Goal: Task Accomplishment & Management: Manage account settings

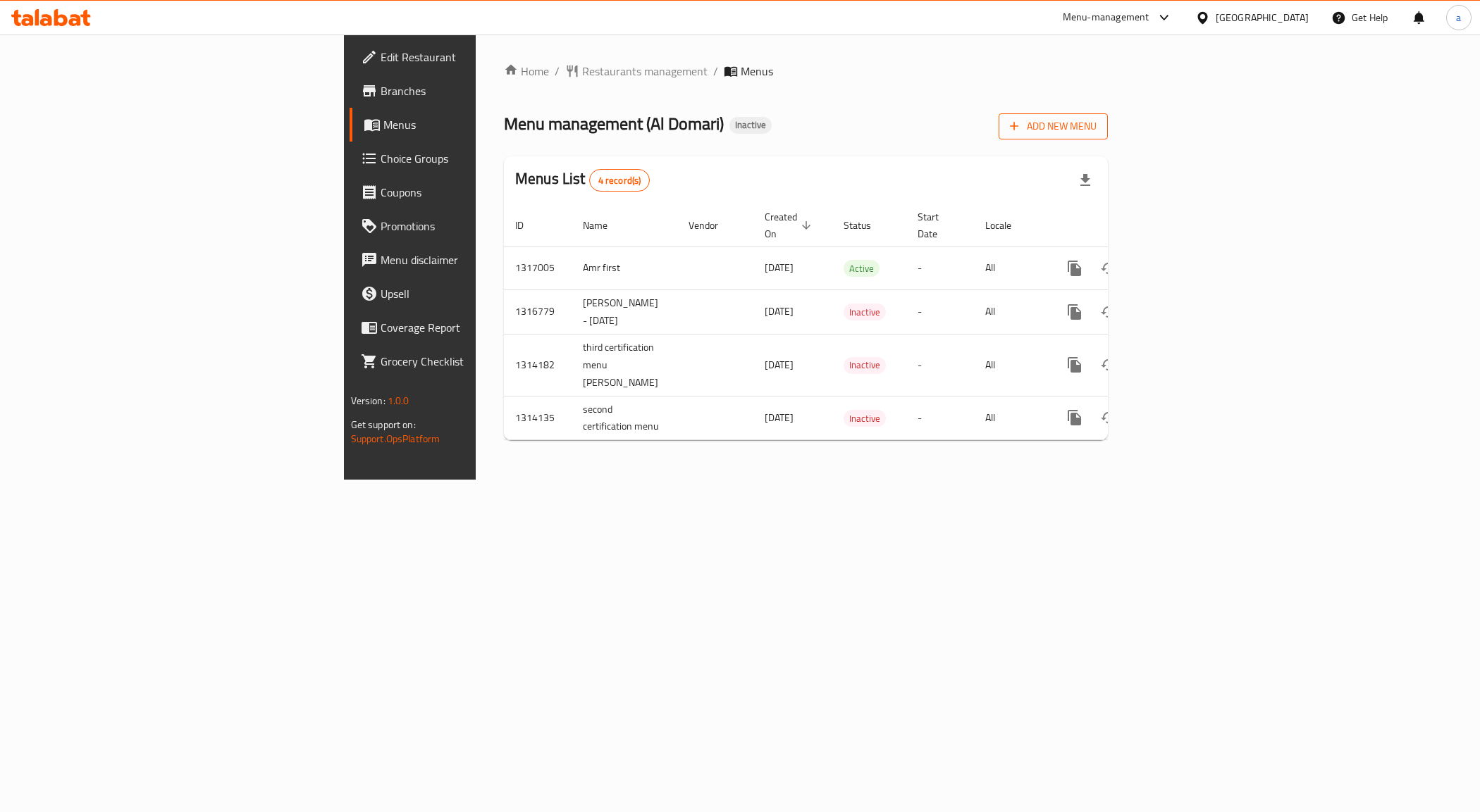
click at [1021, 120] on icon "button" at bounding box center [1014, 126] width 14 height 14
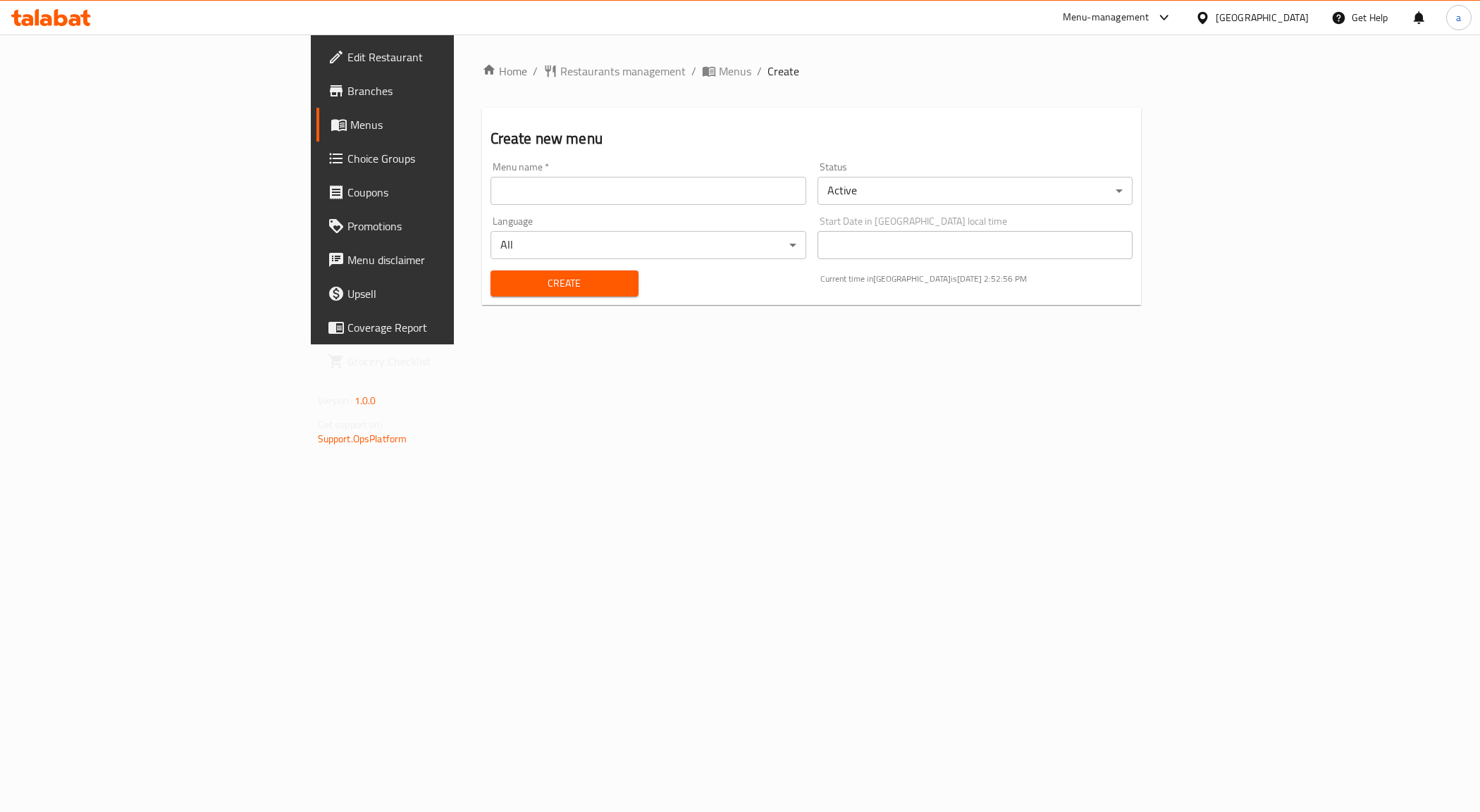
click at [502, 180] on input "text" at bounding box center [649, 191] width 316 height 28
type input "Amr second"
click at [502, 275] on span "Create" at bounding box center [565, 283] width 126 height 18
click at [350, 124] on span "Menus" at bounding box center [448, 125] width 197 height 17
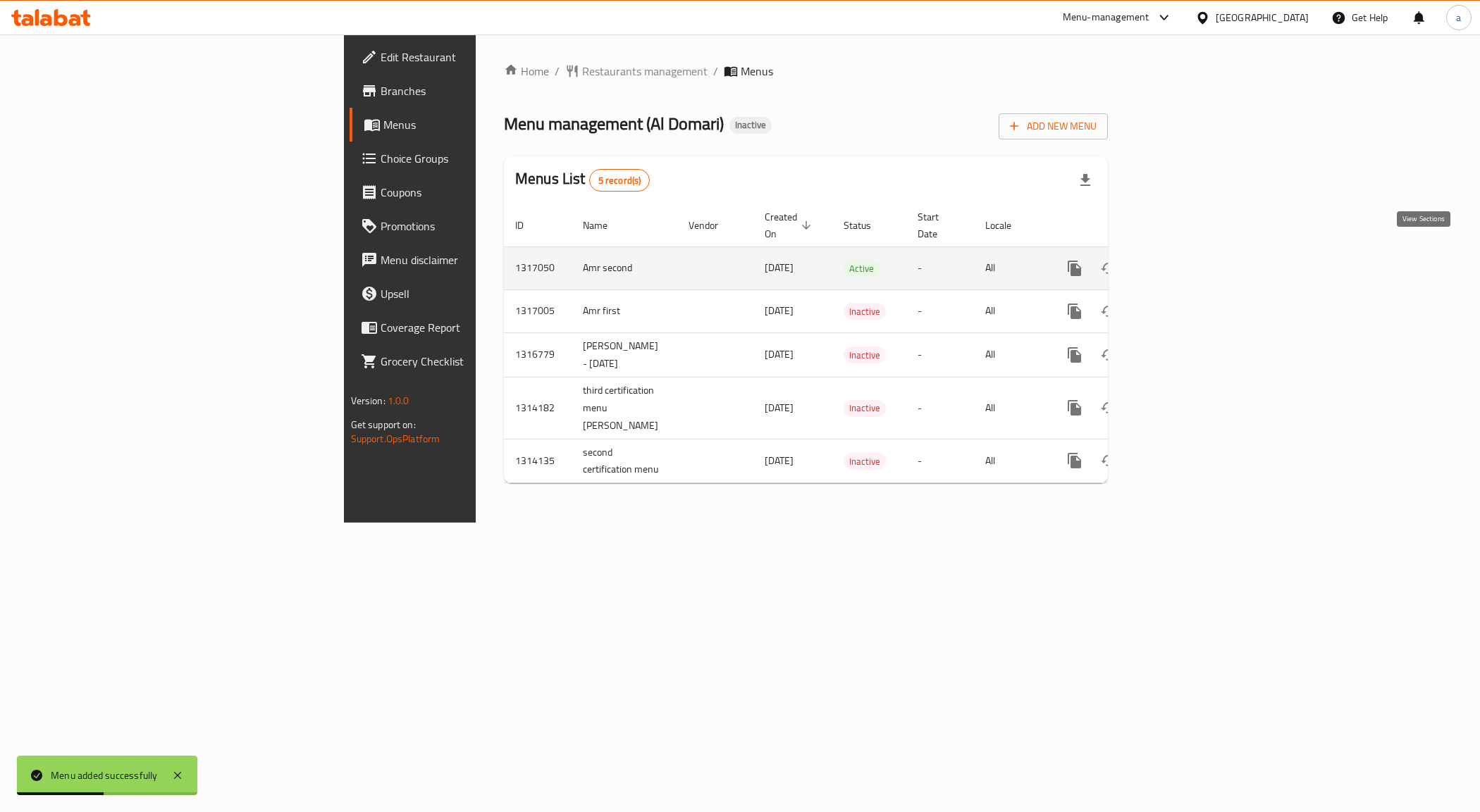
click at [1185, 260] on icon "enhanced table" at bounding box center [1176, 269] width 17 height 17
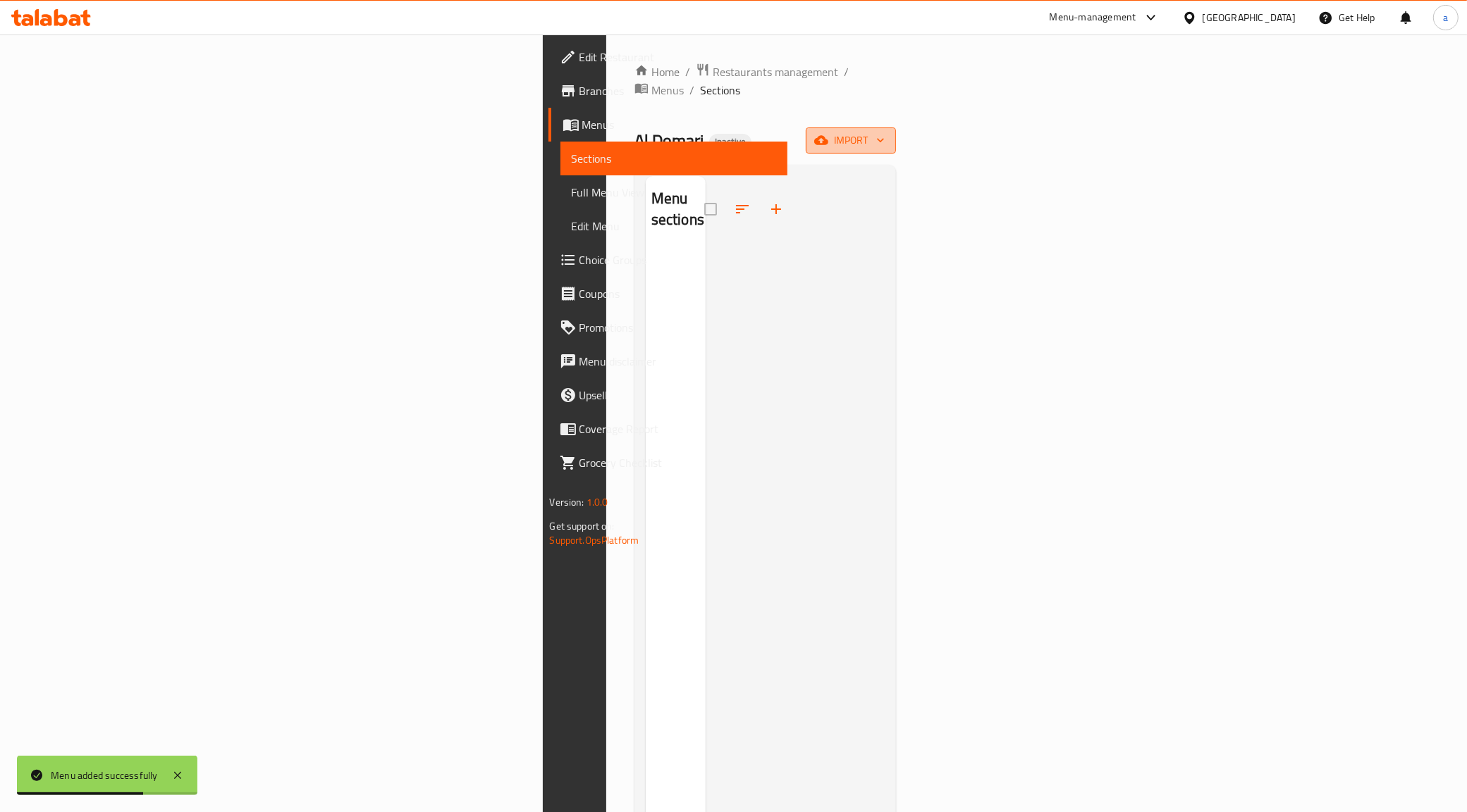
click at [884, 132] on span "import" at bounding box center [851, 140] width 68 height 18
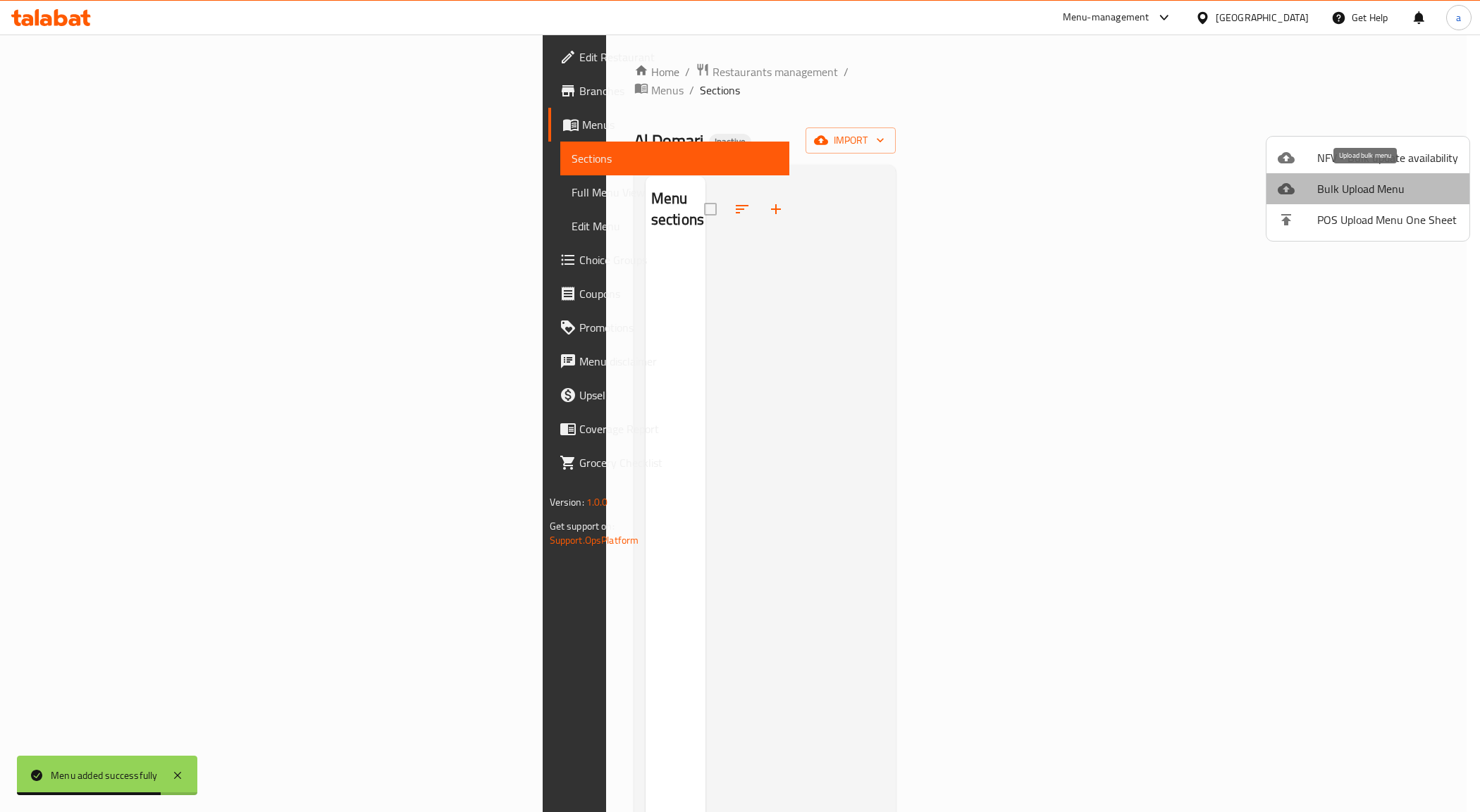
click at [1371, 184] on span "Bulk Upload Menu" at bounding box center [1388, 189] width 141 height 17
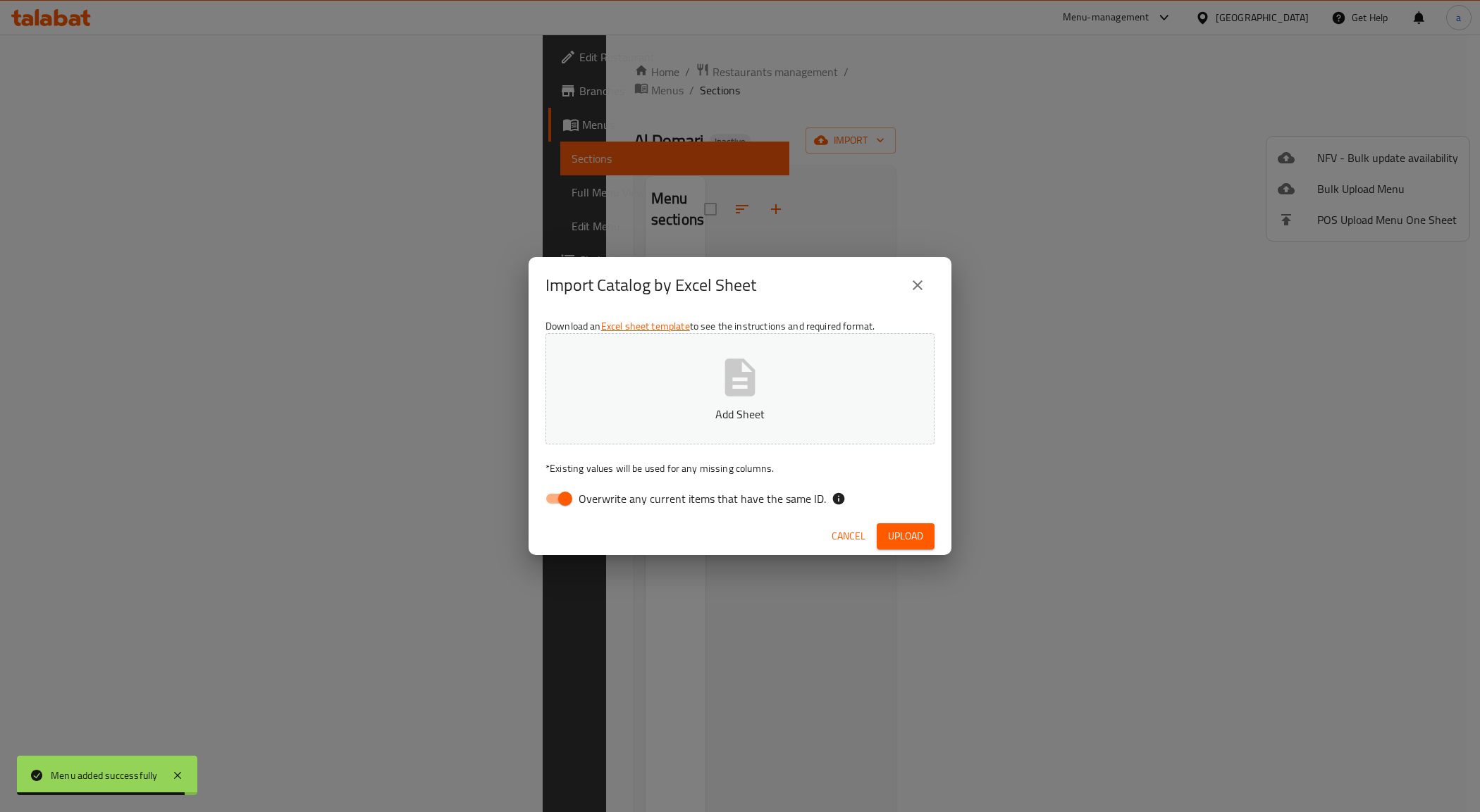
click at [556, 491] on input "Overwrite any current items that have the same ID." at bounding box center [565, 499] width 80 height 27
checkbox input "false"
click at [704, 398] on button "Add Sheet" at bounding box center [740, 389] width 389 height 111
click at [900, 536] on span "Upload" at bounding box center [905, 536] width 35 height 18
click at [924, 291] on icon "close" at bounding box center [917, 285] width 17 height 17
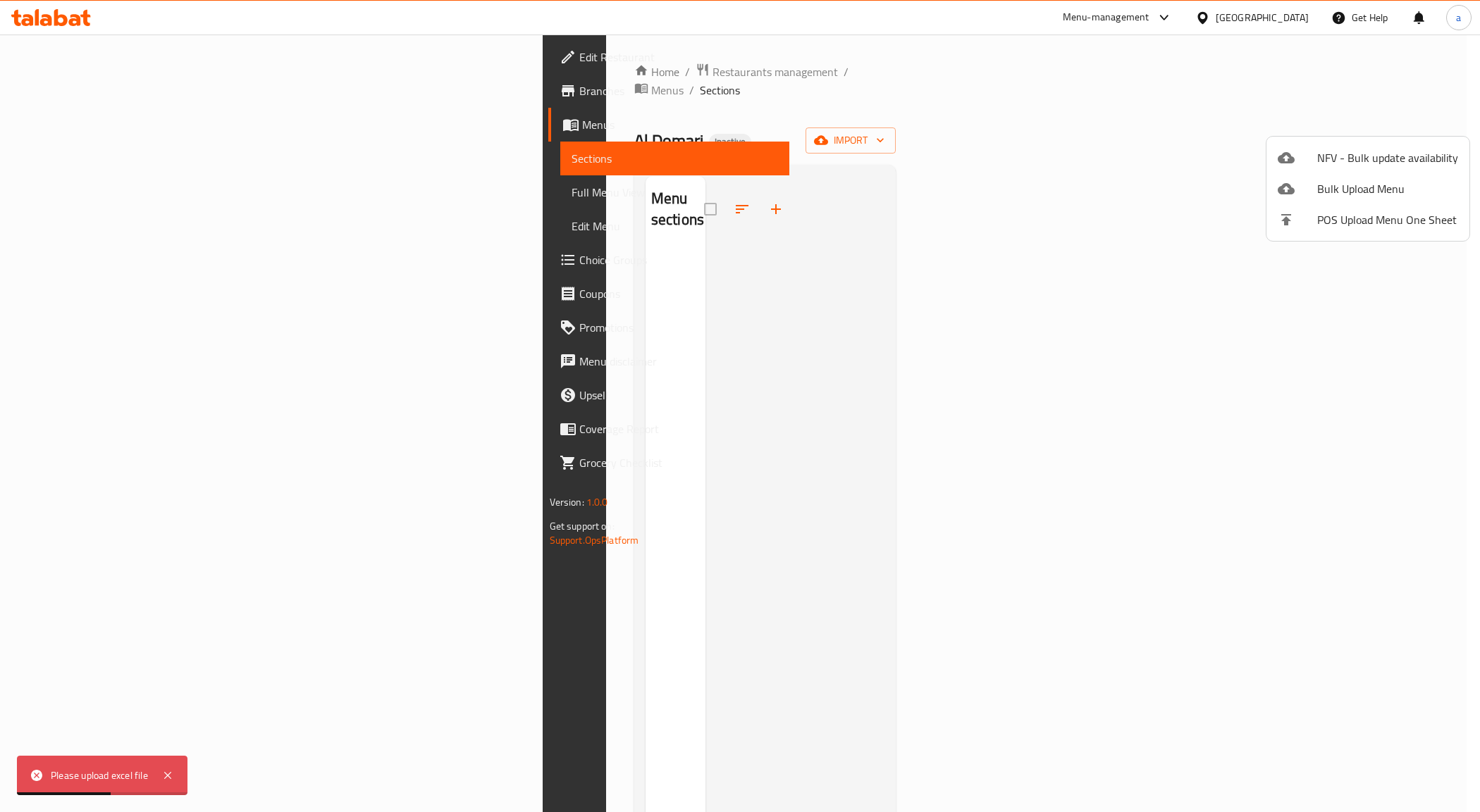
click at [1390, 128] on div at bounding box center [740, 406] width 1480 height 812
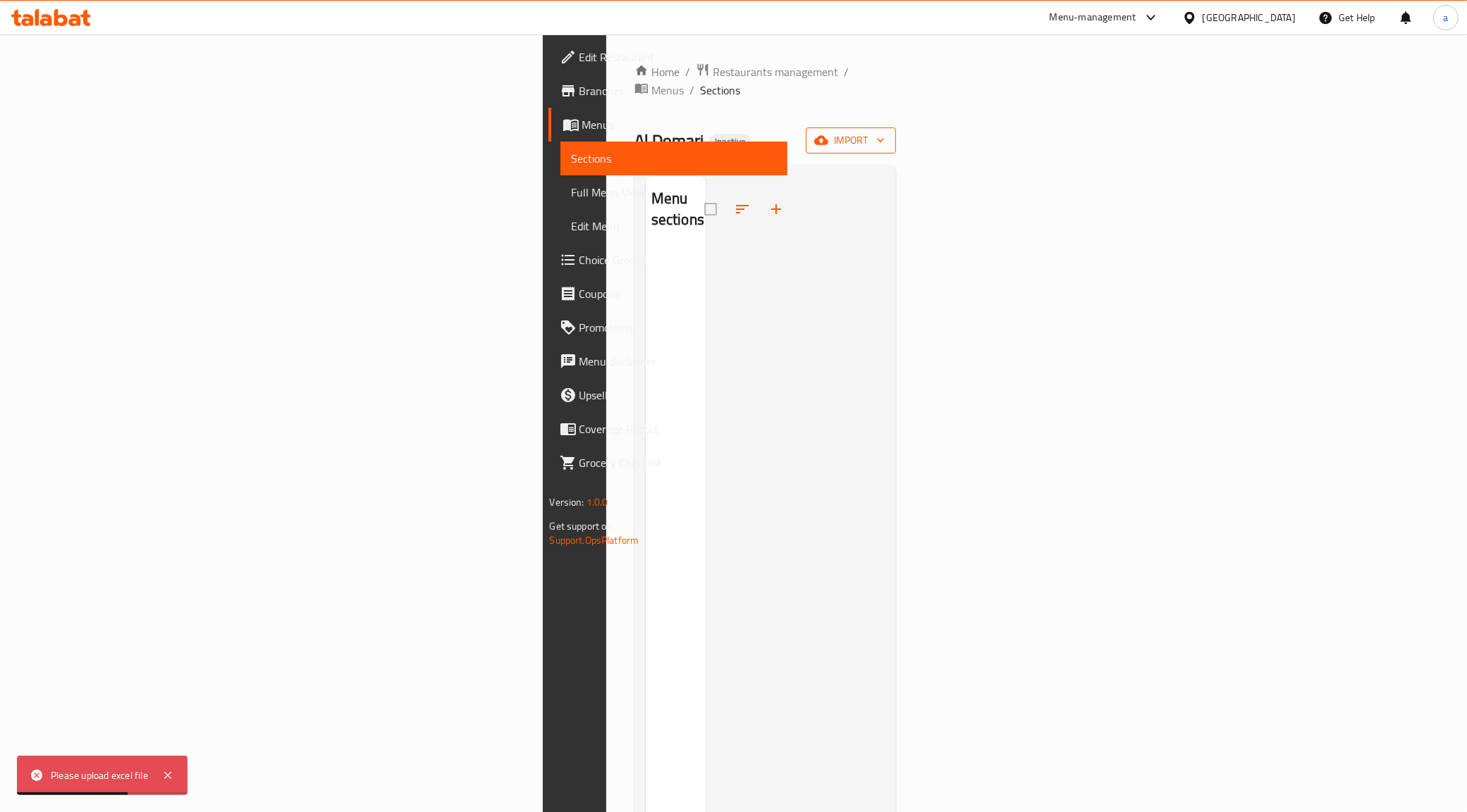
click at [884, 132] on span "import" at bounding box center [851, 140] width 68 height 18
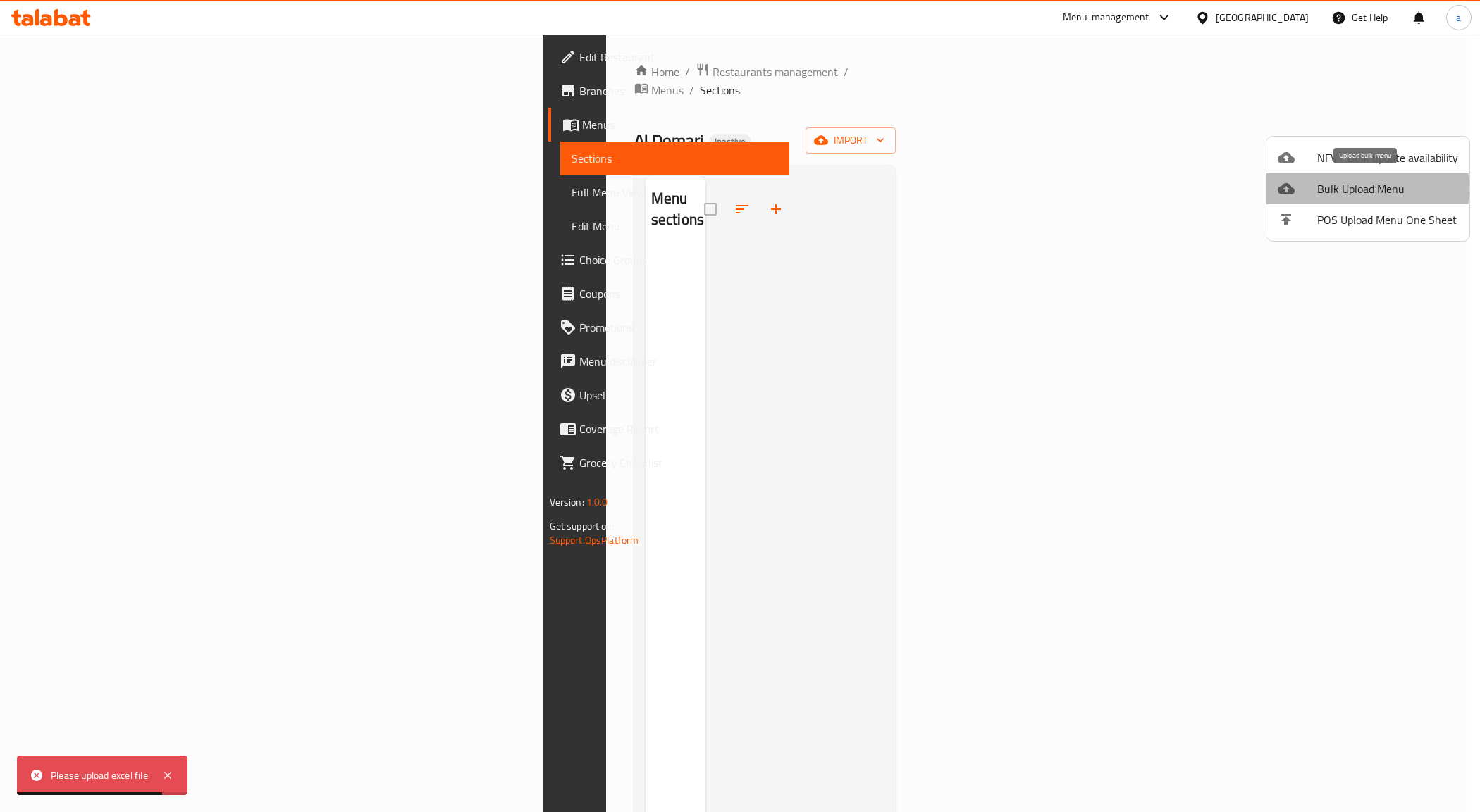
click at [1350, 189] on span "Bulk Upload Menu" at bounding box center [1388, 189] width 141 height 17
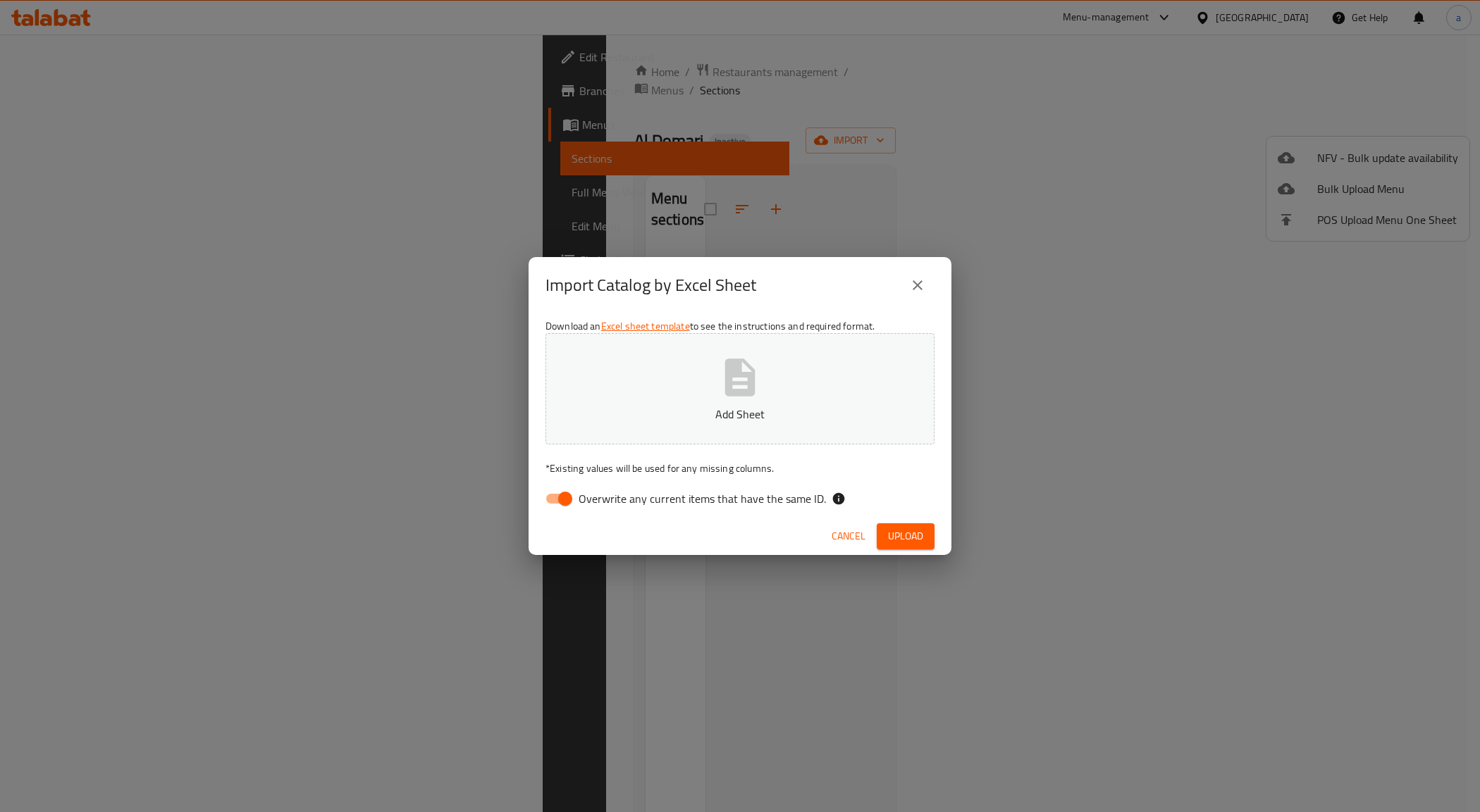
click at [566, 499] on input "Overwrite any current items that have the same ID." at bounding box center [565, 499] width 80 height 27
checkbox input "false"
click at [668, 379] on button "Add Sheet" at bounding box center [740, 389] width 389 height 111
click at [1057, 427] on div "Import Catalog by Excel Sheet Download an Excel sheet template to see the instr…" at bounding box center [740, 406] width 1480 height 812
click at [910, 537] on span "Upload" at bounding box center [905, 536] width 35 height 18
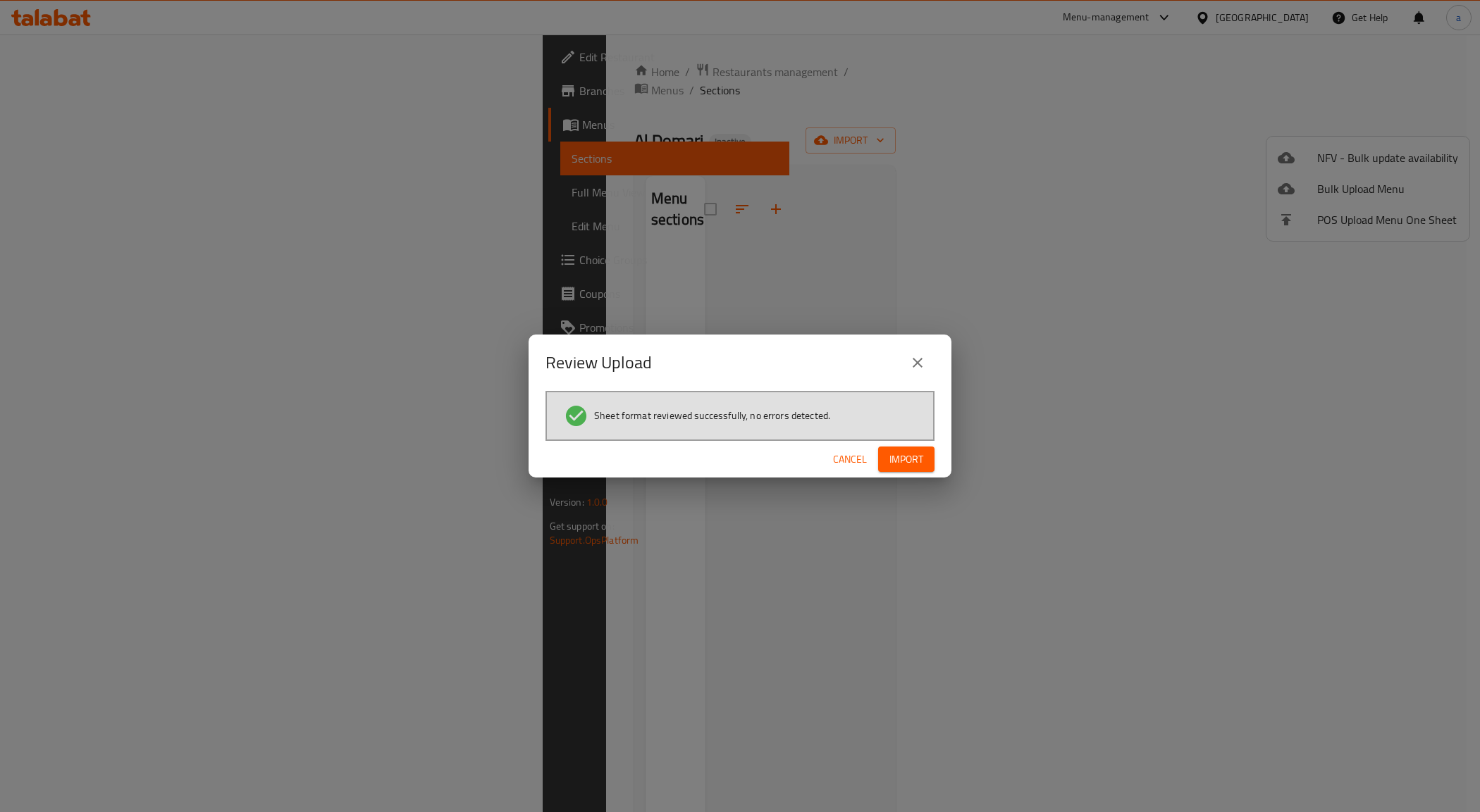
click at [928, 453] on button "Import" at bounding box center [906, 460] width 56 height 26
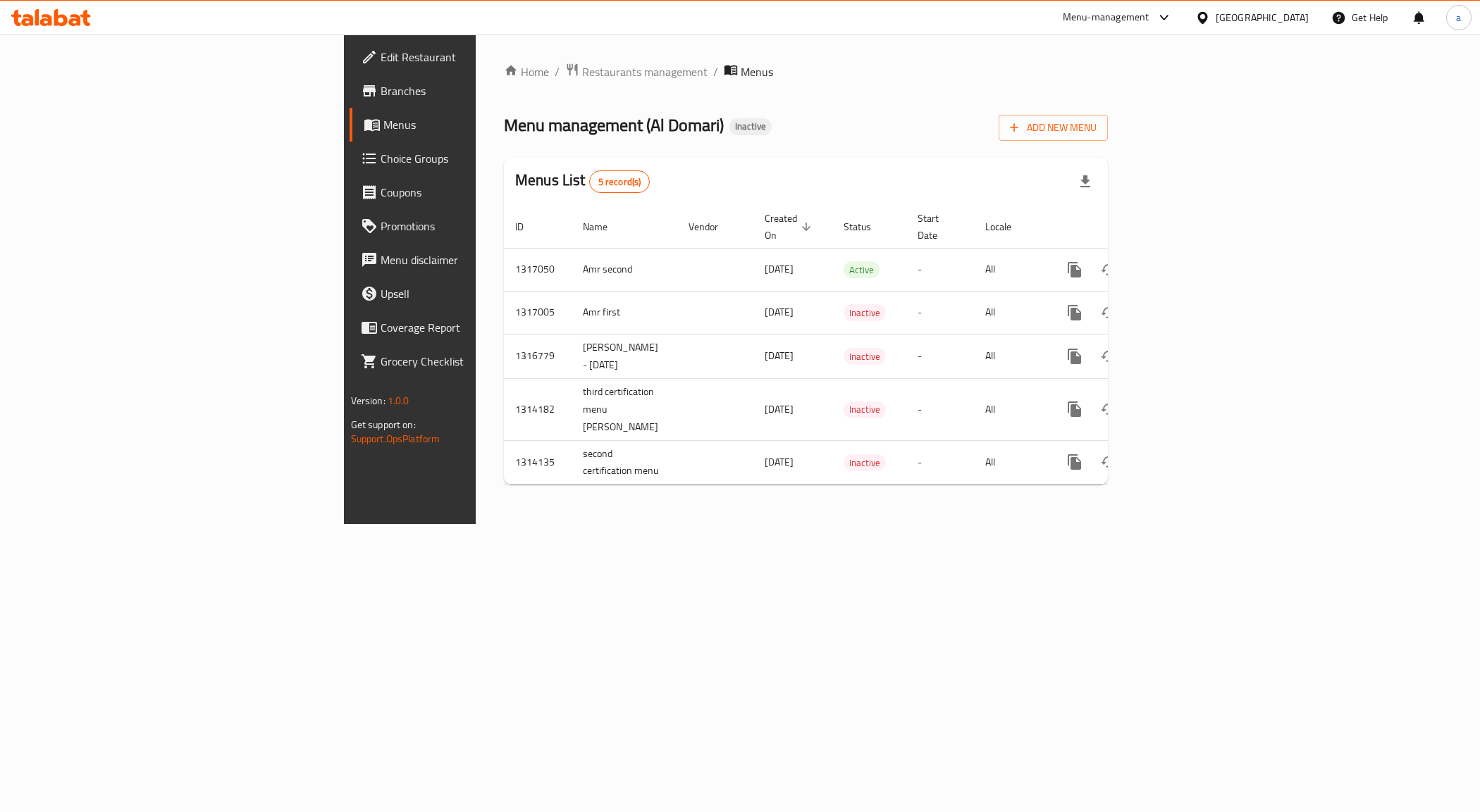
click at [384, 131] on span "Menus" at bounding box center [482, 125] width 197 height 17
click at [1182, 264] on icon "enhanced table" at bounding box center [1176, 270] width 13 height 13
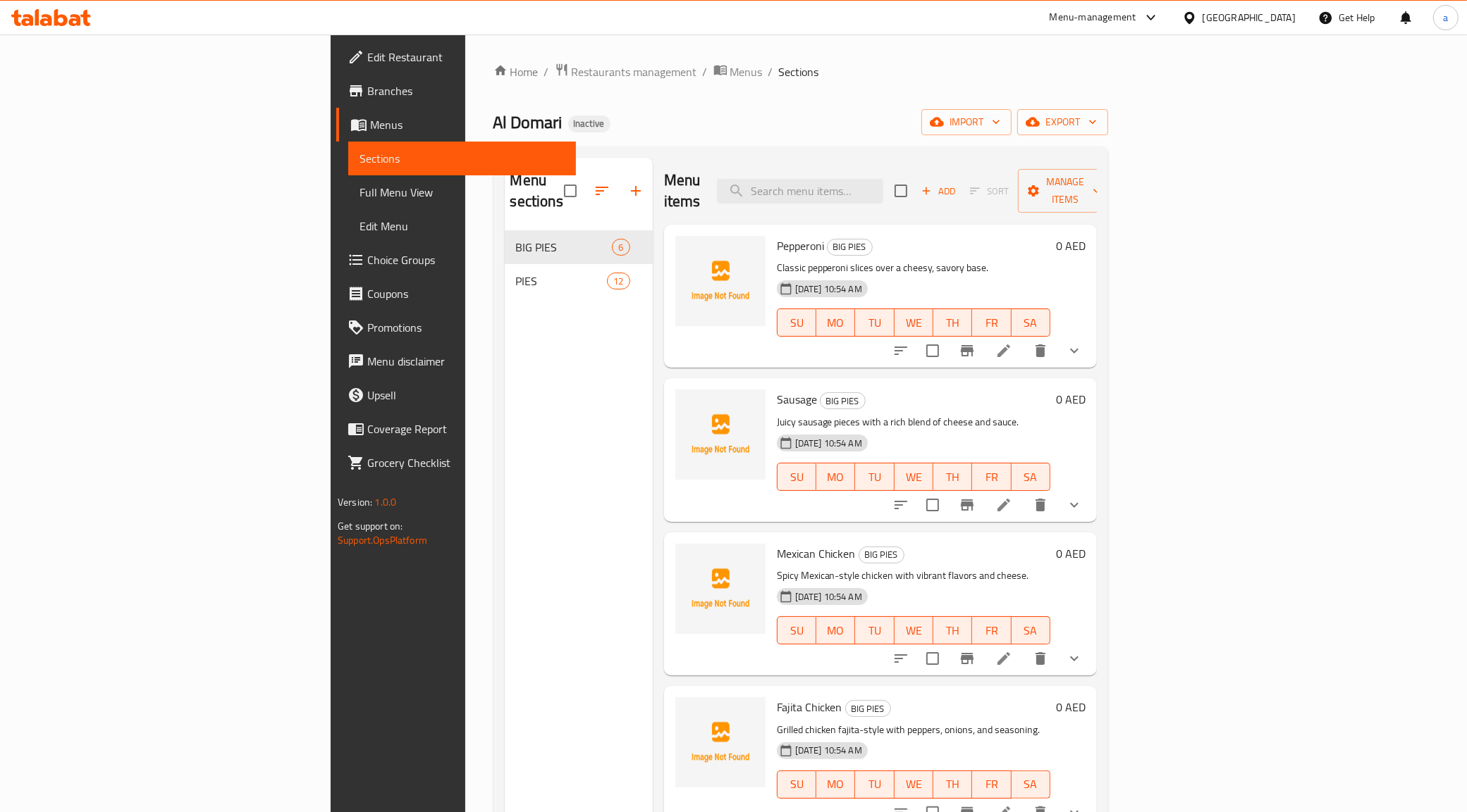
click at [505, 173] on div "Menu sections" at bounding box center [579, 191] width 148 height 67
click at [360, 194] on span "Full Menu View" at bounding box center [462, 192] width 205 height 17
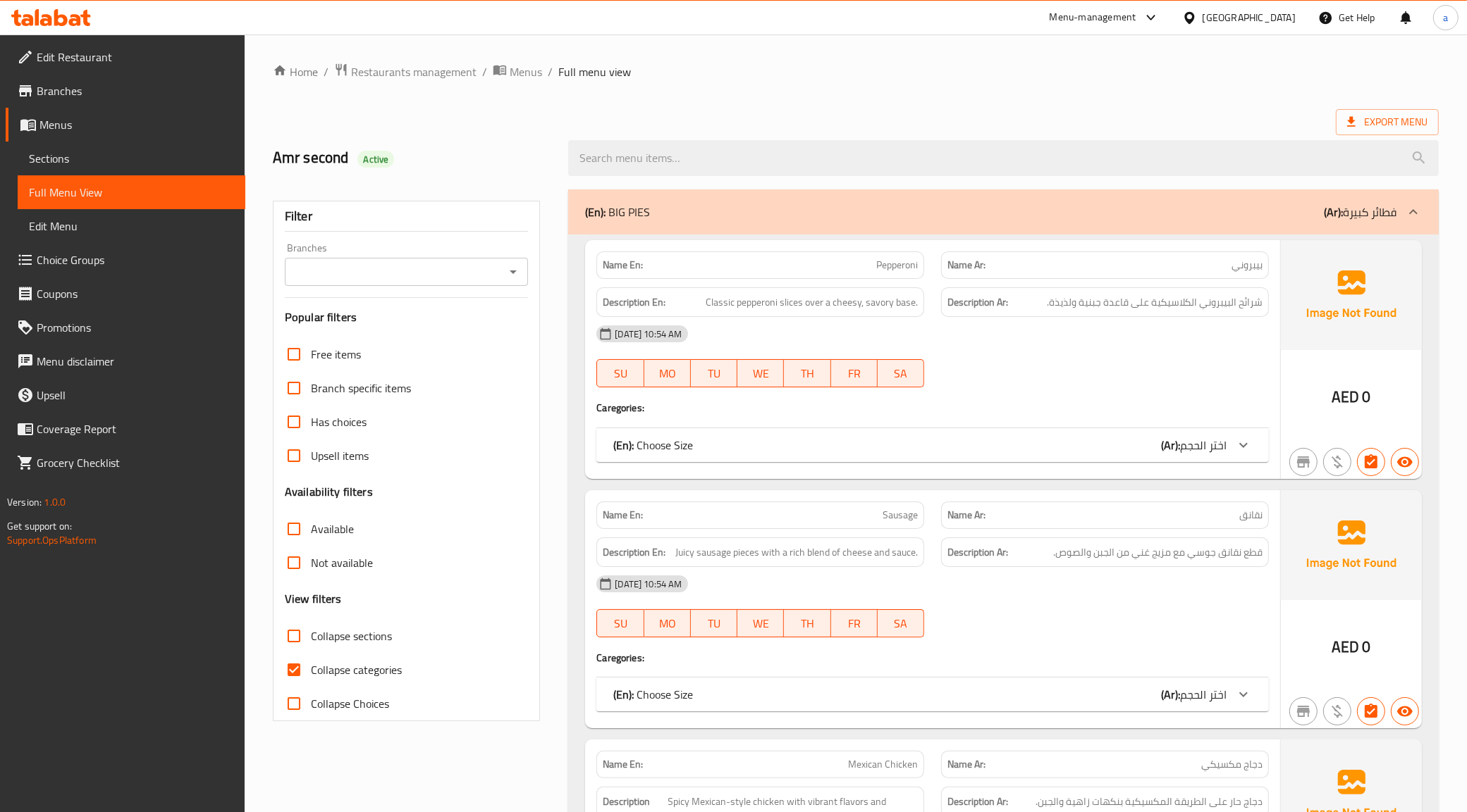
click at [351, 671] on span "Collapse categories" at bounding box center [356, 670] width 91 height 17
click at [311, 671] on input "Collapse categories" at bounding box center [294, 670] width 34 height 34
checkbox input "false"
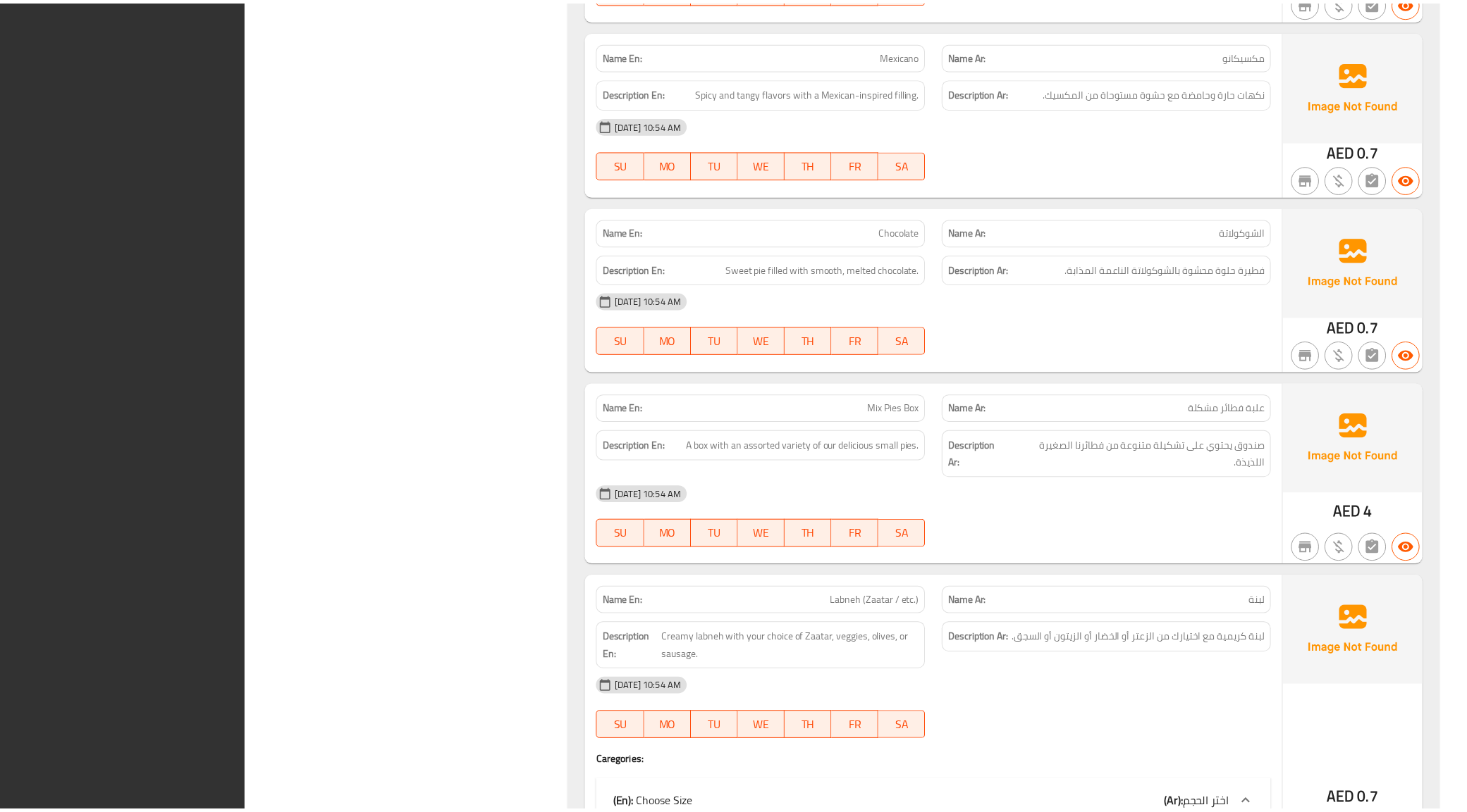
scroll to position [4646, 0]
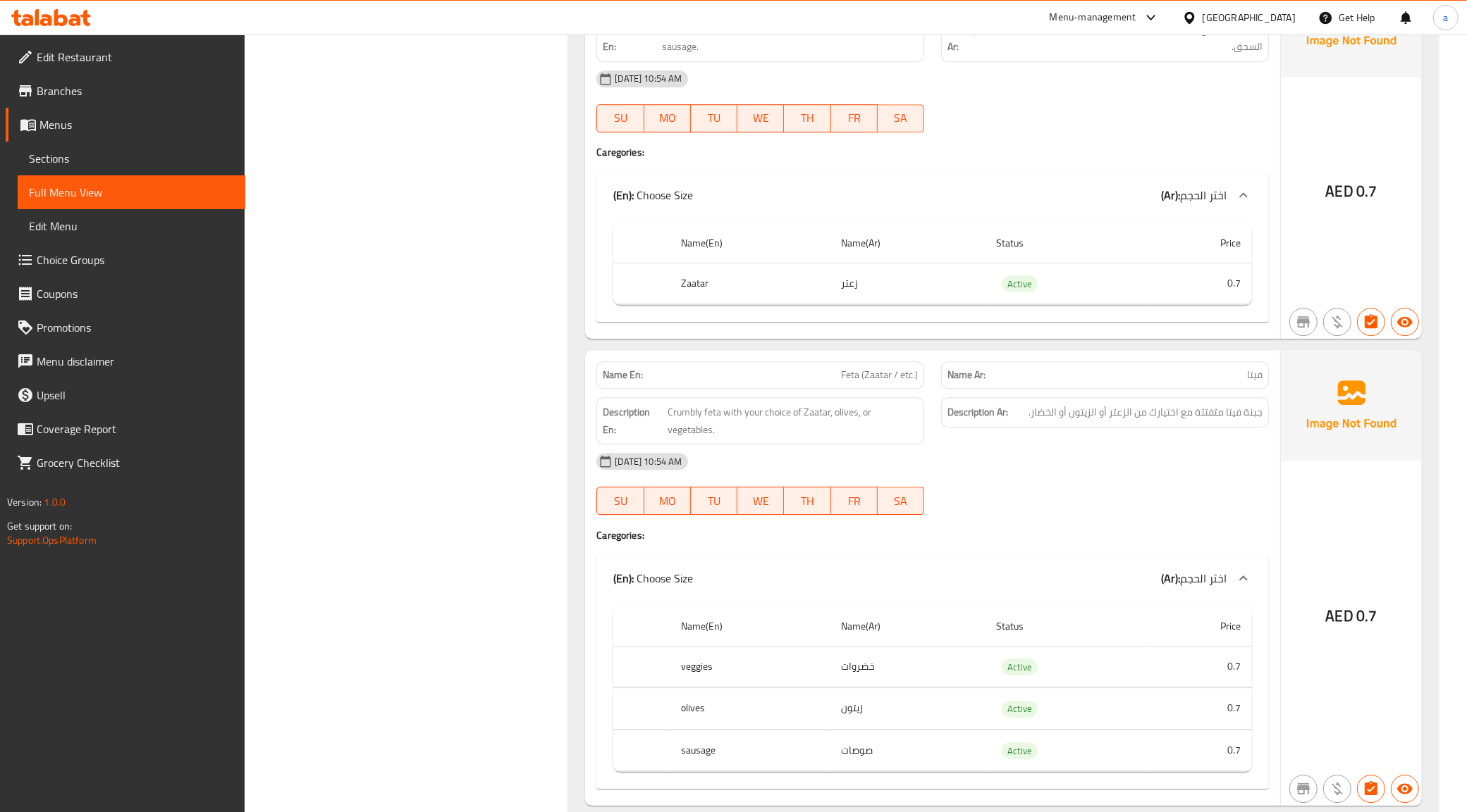
click at [74, 118] on span "Menus" at bounding box center [137, 125] width 195 height 17
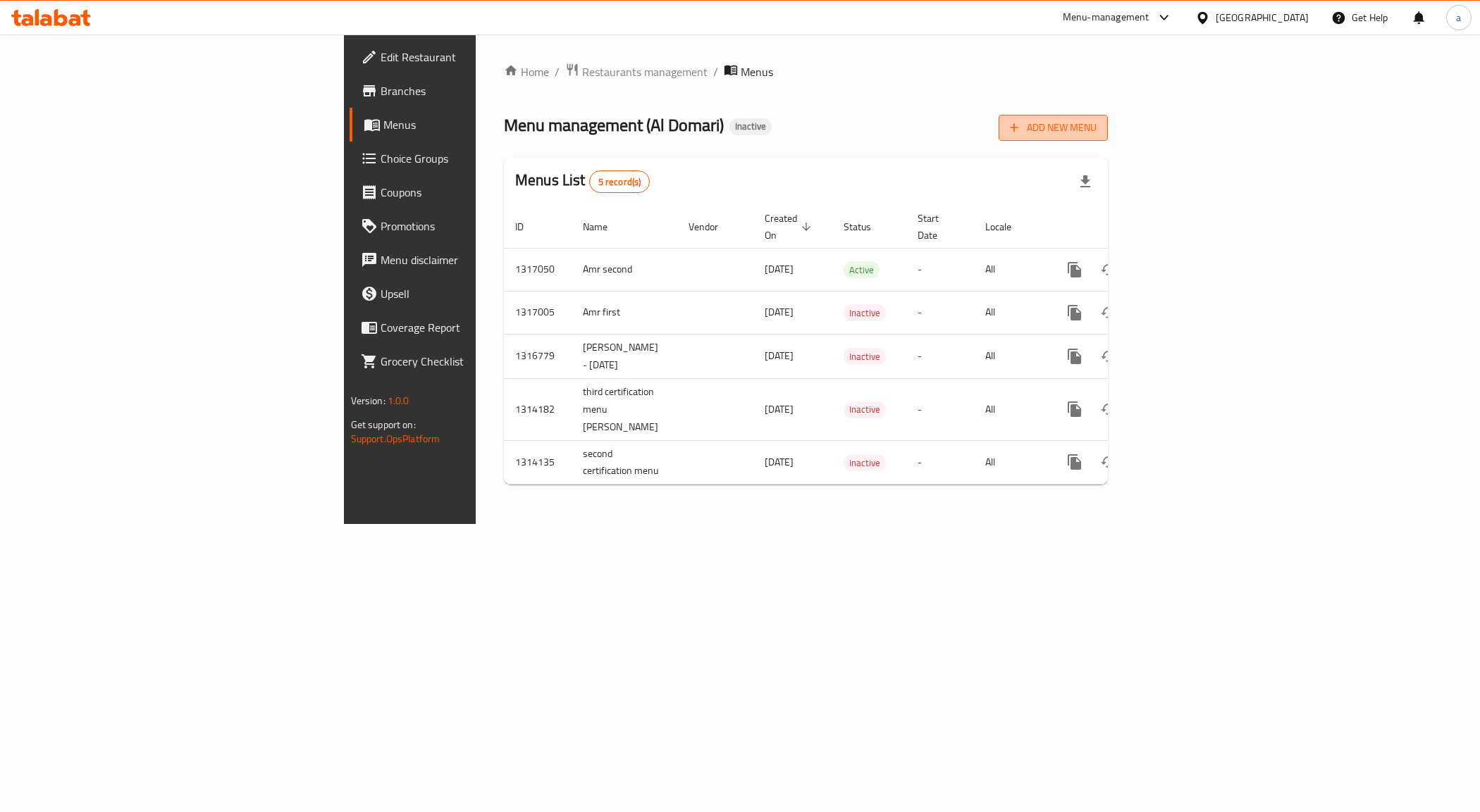
click at [1108, 120] on button "Add New Menu" at bounding box center [1053, 128] width 109 height 26
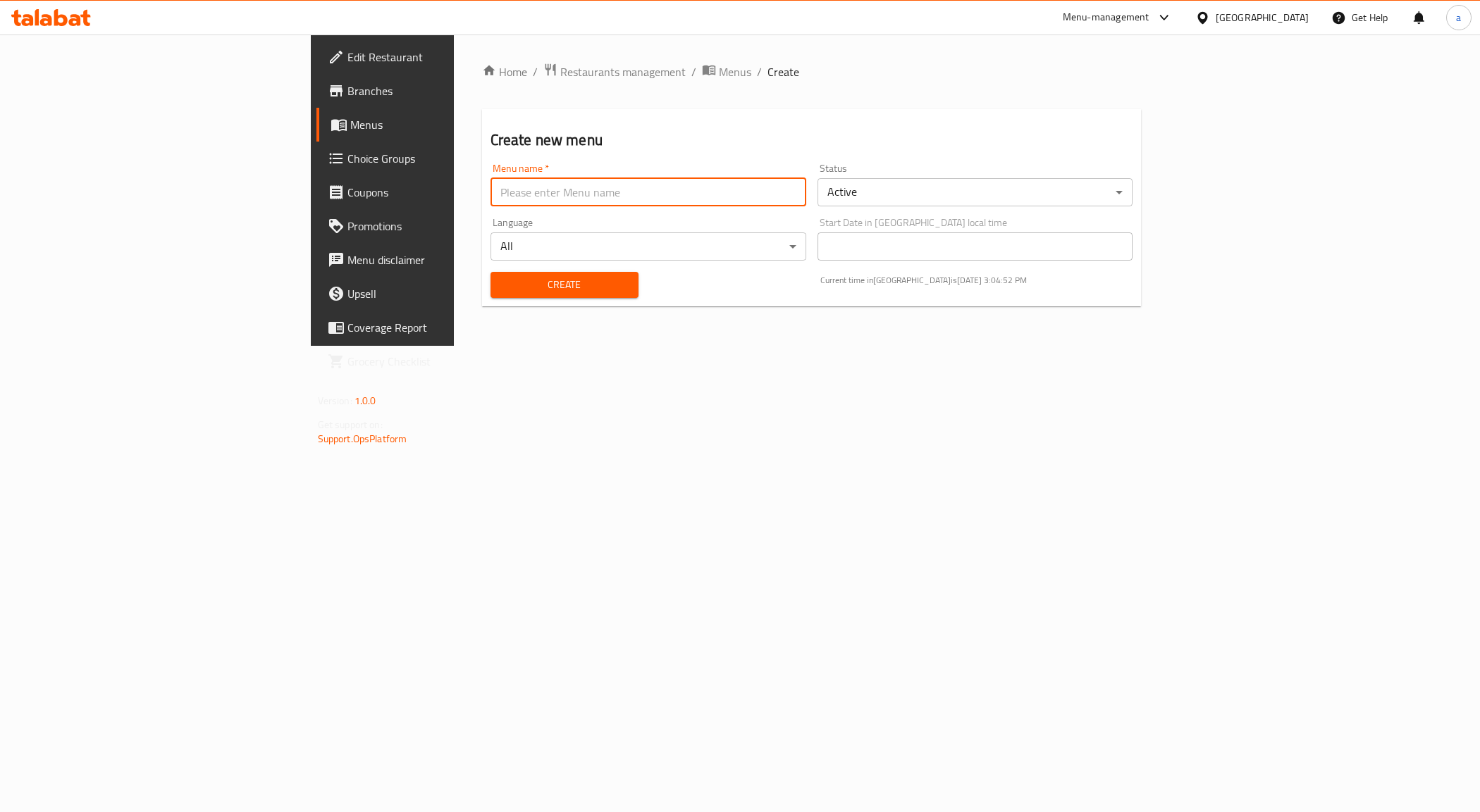
click at [491, 194] on input "text" at bounding box center [649, 192] width 316 height 28
type input "Amr 3rd"
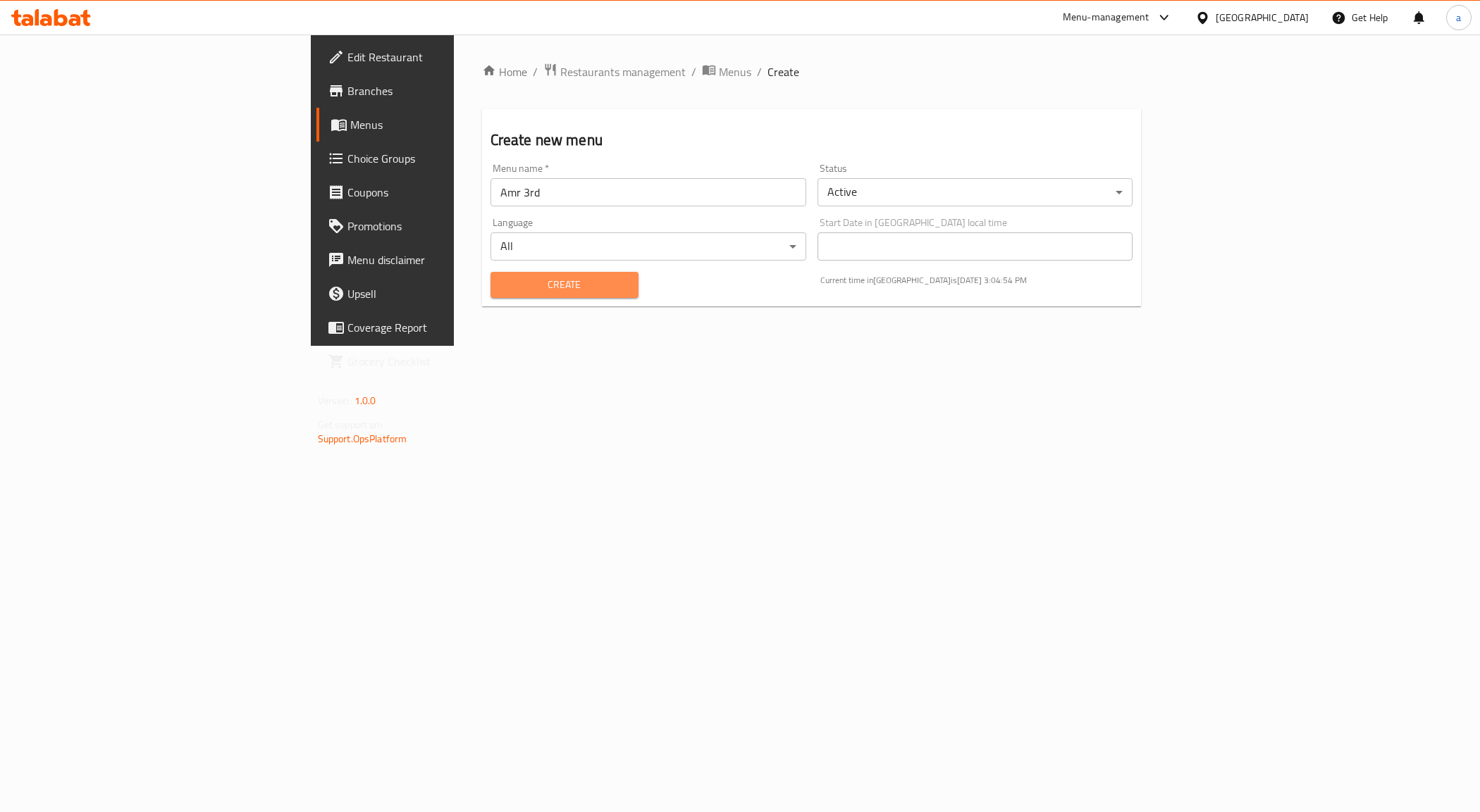
click at [502, 287] on span "Create" at bounding box center [565, 285] width 126 height 18
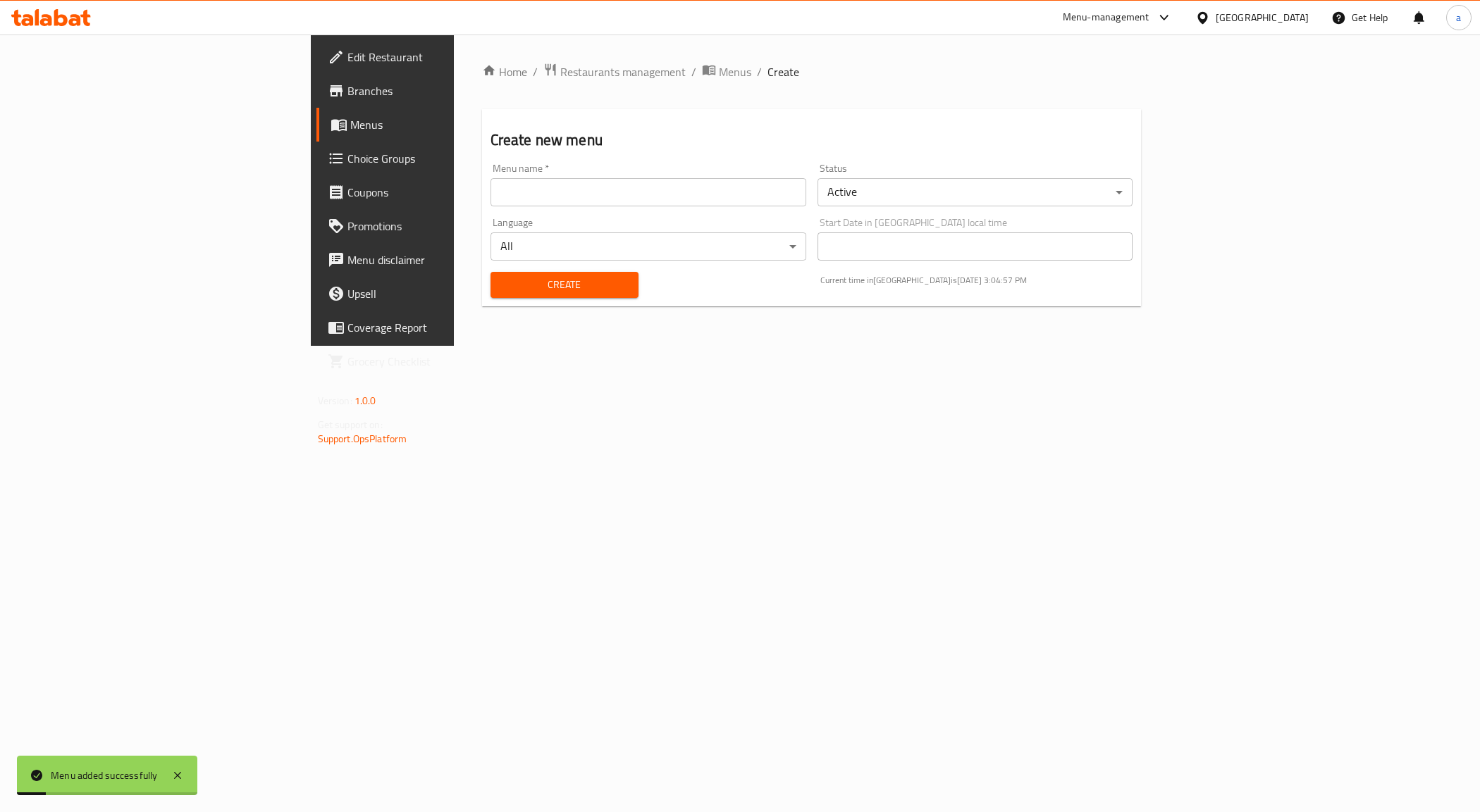
drag, startPoint x: 85, startPoint y: 122, endPoint x: 94, endPoint y: 128, distance: 10.8
click at [350, 124] on span "Menus" at bounding box center [448, 125] width 197 height 17
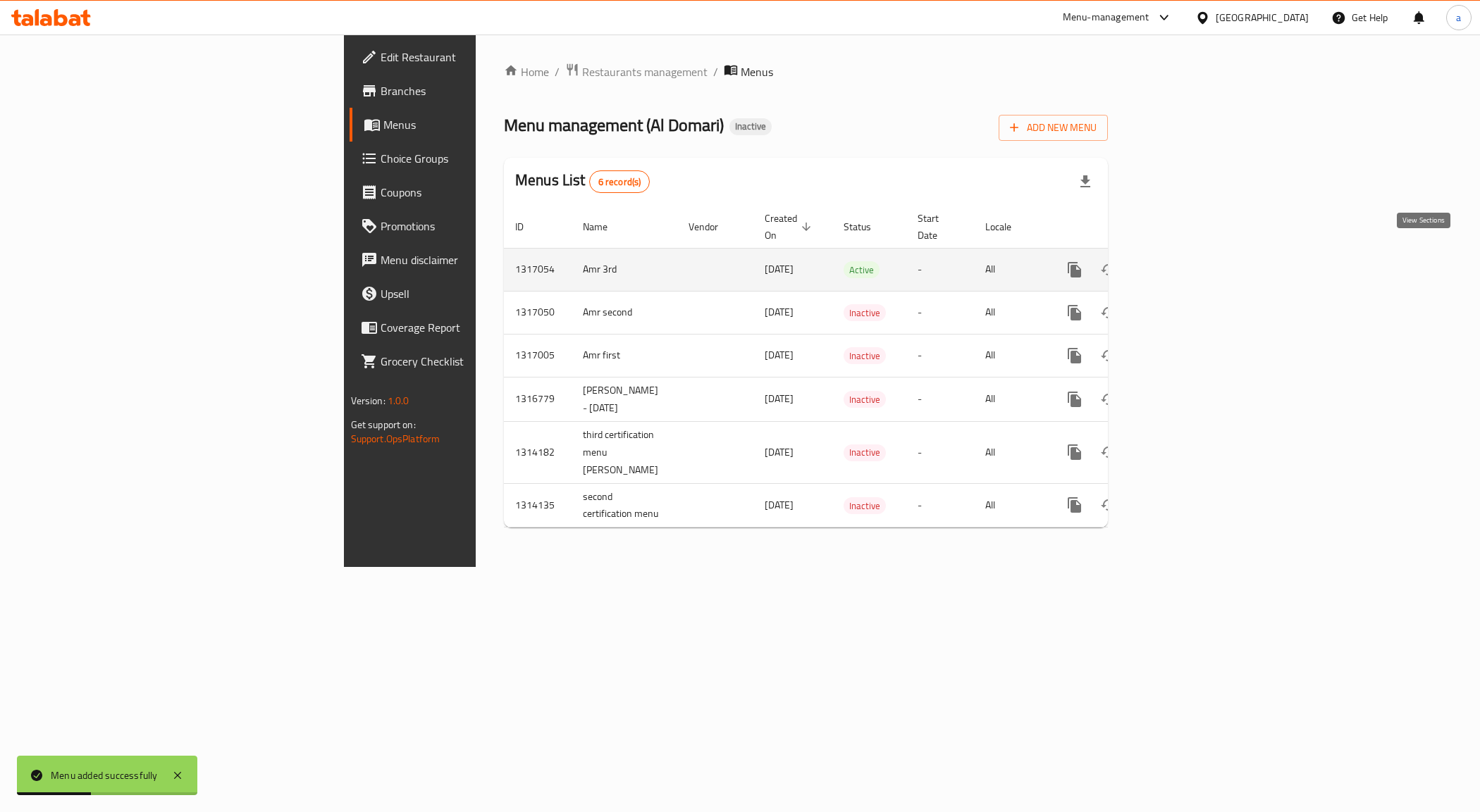
click at [1182, 264] on icon "enhanced table" at bounding box center [1176, 270] width 13 height 13
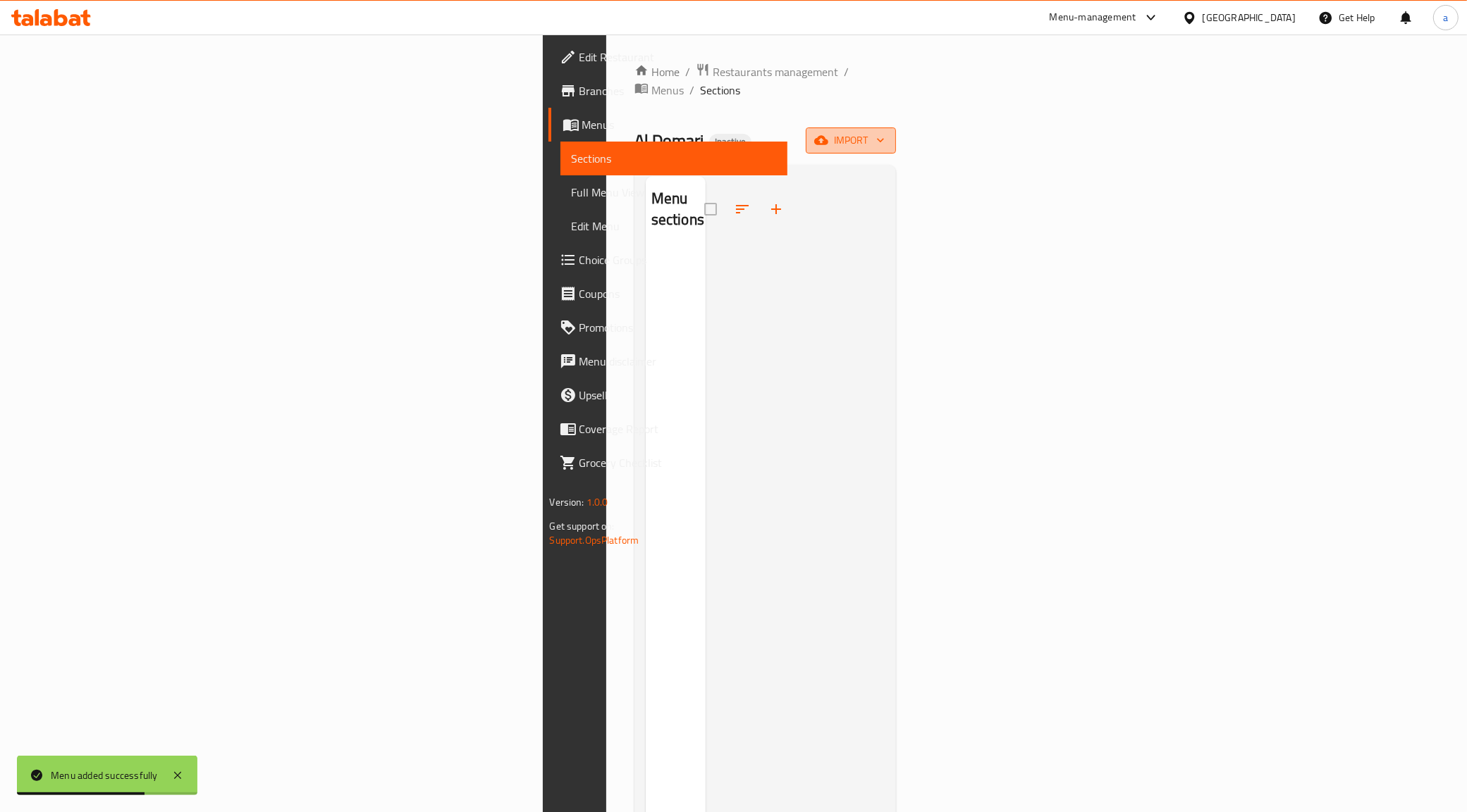
click at [884, 132] on span "import" at bounding box center [851, 140] width 68 height 18
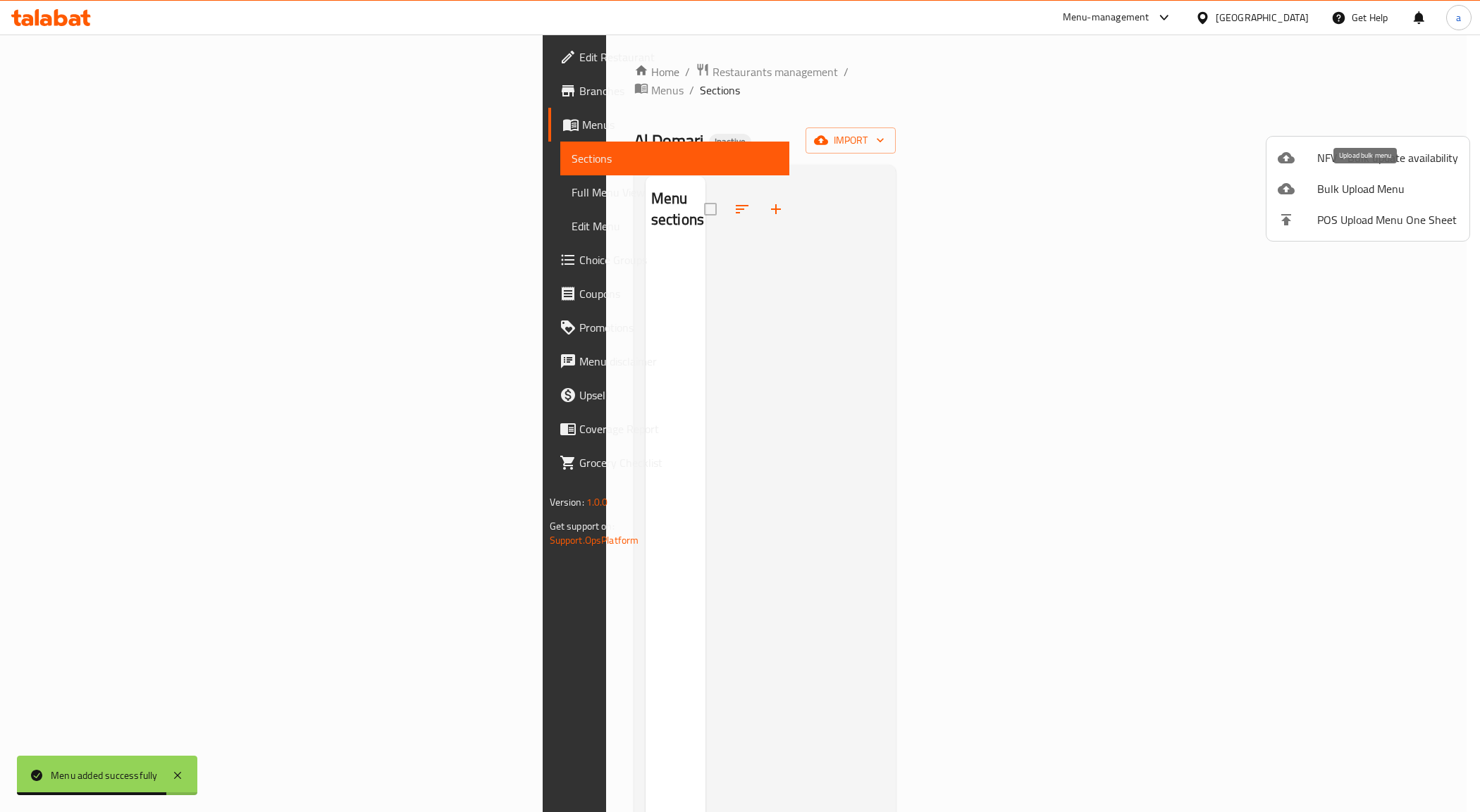
click at [1343, 176] on li "Bulk Upload Menu" at bounding box center [1368, 189] width 203 height 31
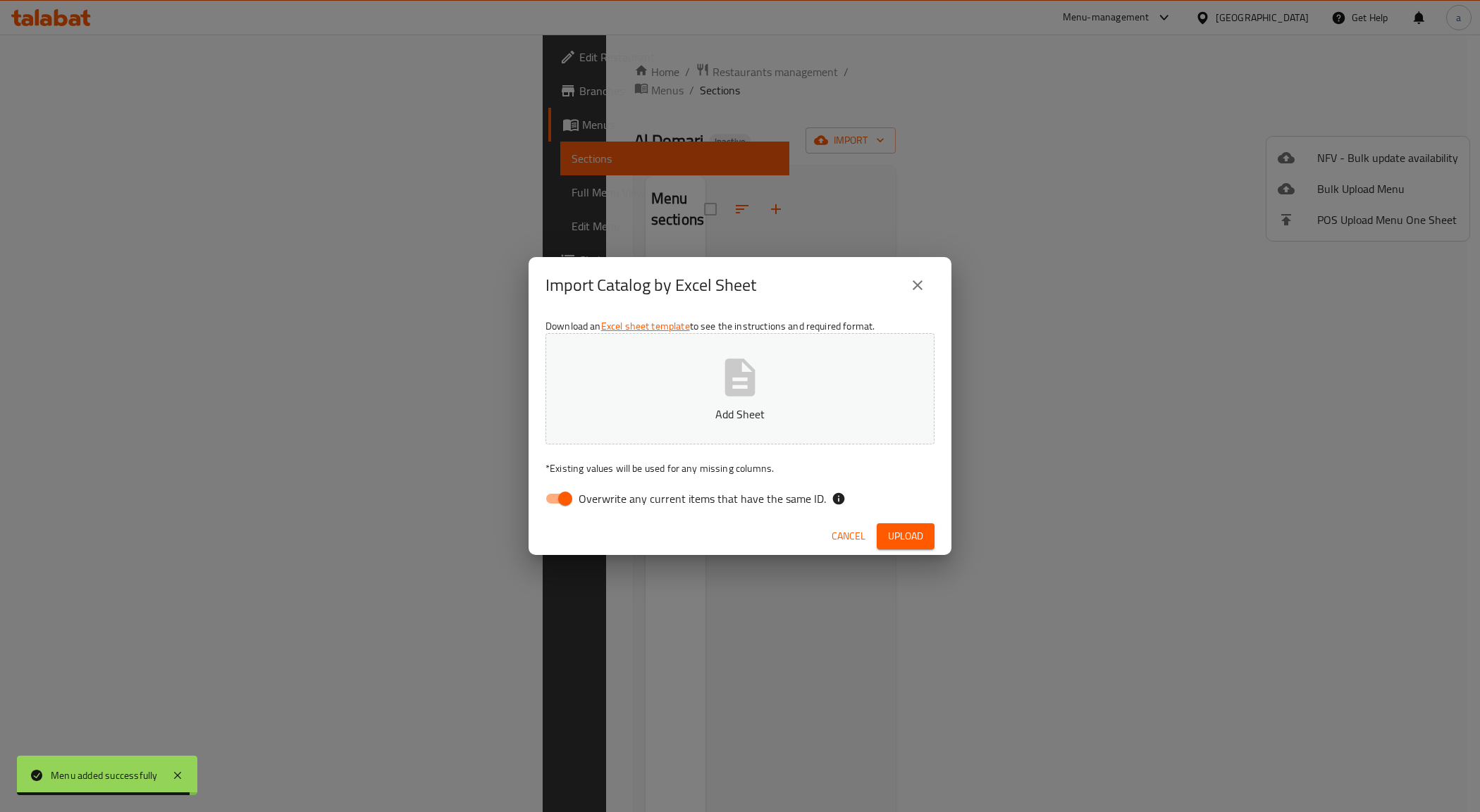
click at [564, 500] on input "Overwrite any current items that have the same ID." at bounding box center [565, 499] width 80 height 27
checkbox input "false"
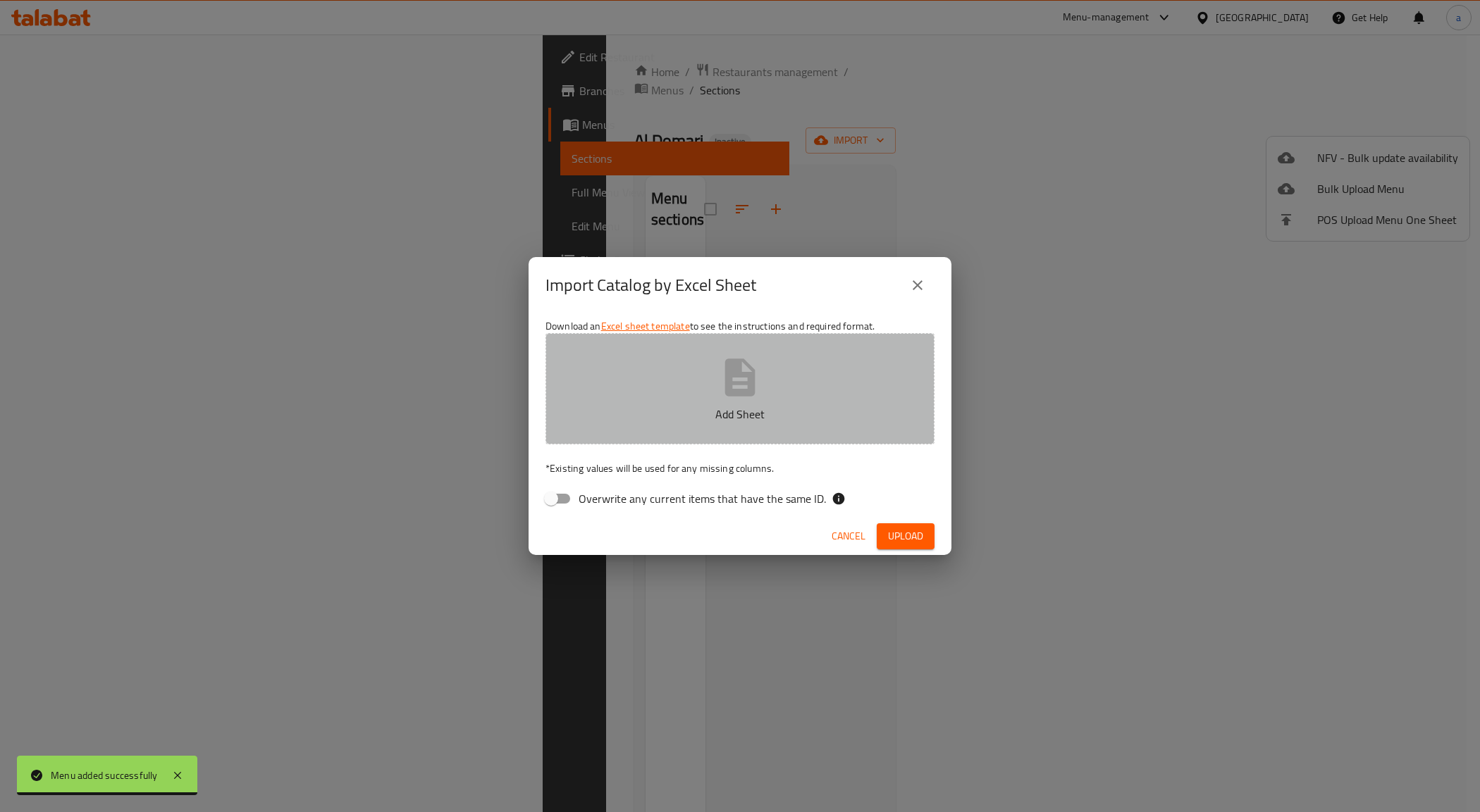
click at [660, 406] on p "Add Sheet" at bounding box center [740, 414] width 345 height 17
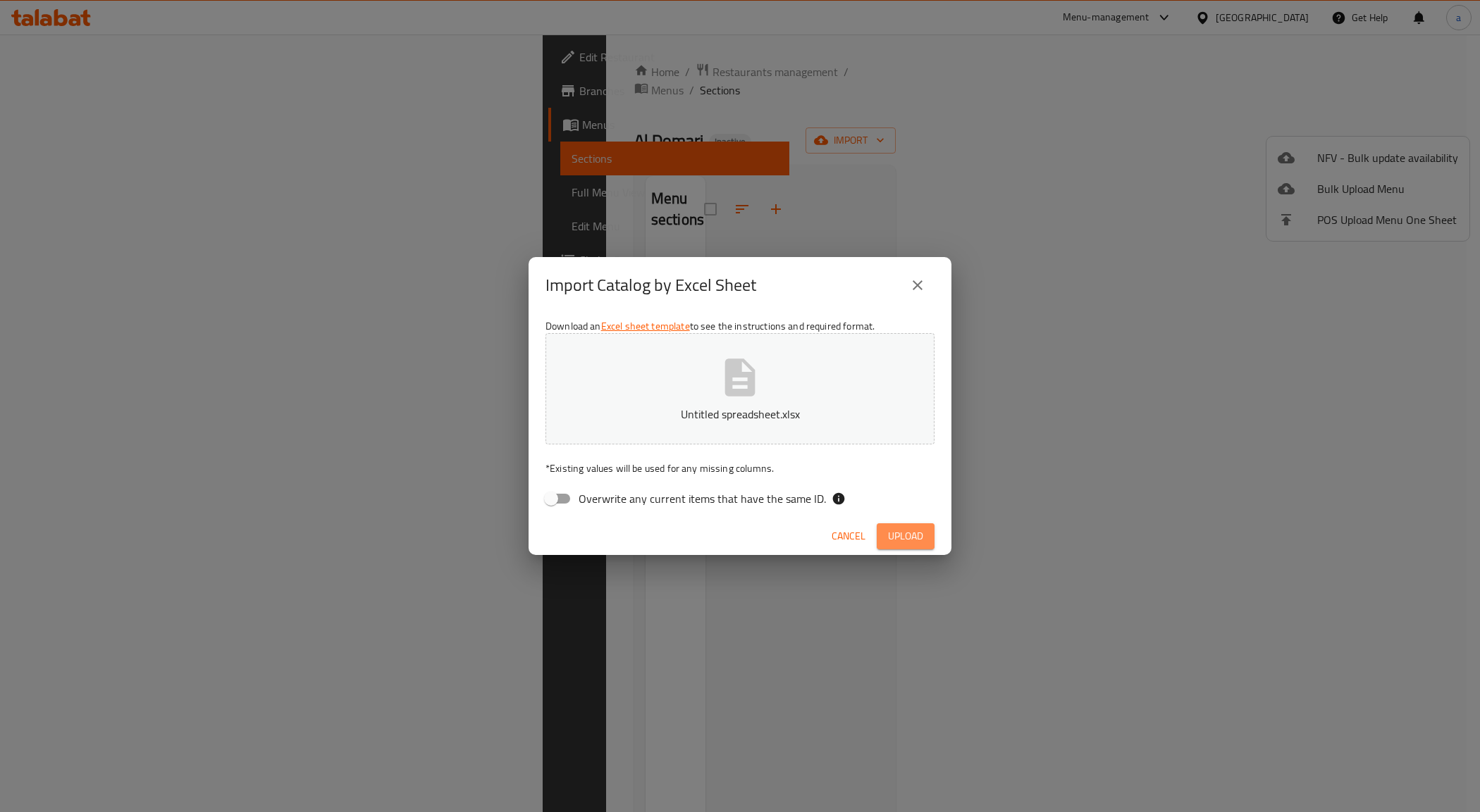
click at [925, 530] on button "Upload" at bounding box center [905, 536] width 58 height 26
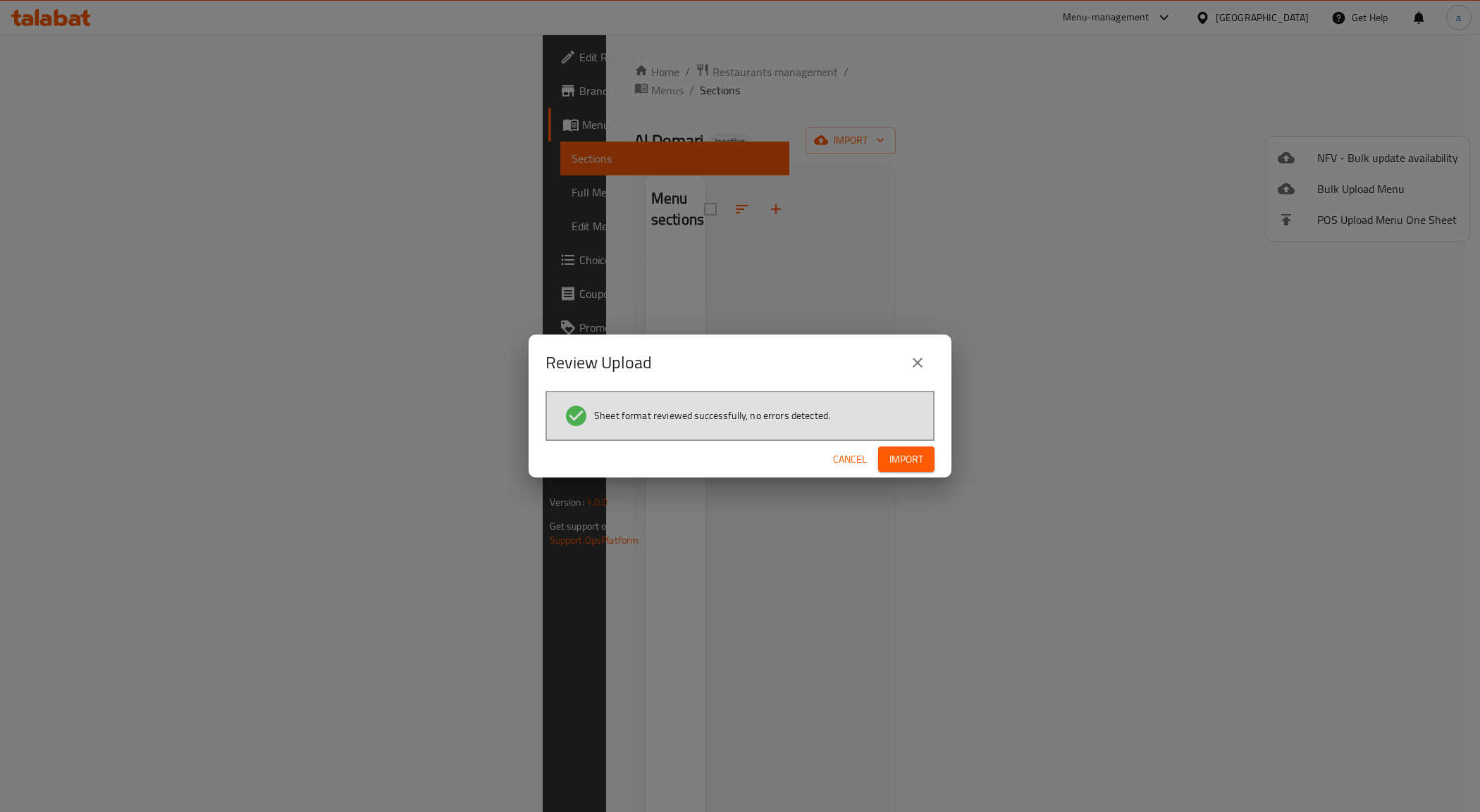
click at [922, 471] on button "Import" at bounding box center [906, 460] width 56 height 26
